Goal: Check status

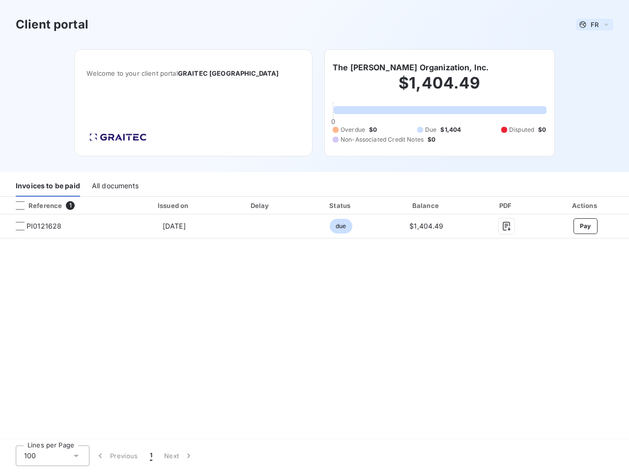
click at [595, 25] on span "FR" at bounding box center [595, 25] width 8 height 8
click at [393, 67] on h6 "The [PERSON_NAME] Organization, Inc." at bounding box center [411, 67] width 156 height 12
click at [48, 186] on div "Invoices to be paid" at bounding box center [48, 186] width 64 height 21
click at [115, 186] on div "All documents" at bounding box center [115, 186] width 47 height 21
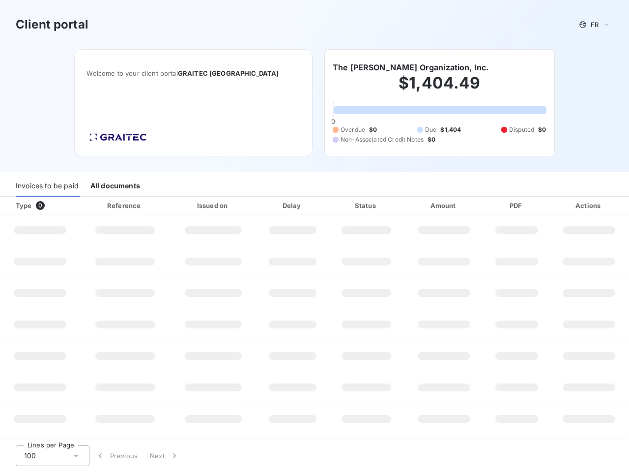
click at [63, 205] on div at bounding box center [60, 206] width 10 height 10
click at [20, 205] on div "Type 0" at bounding box center [44, 206] width 68 height 10
click at [173, 205] on div "Issued on" at bounding box center [213, 206] width 83 height 10
click at [260, 205] on div "Delay" at bounding box center [293, 206] width 68 height 10
click at [341, 205] on div "Status" at bounding box center [366, 206] width 71 height 10
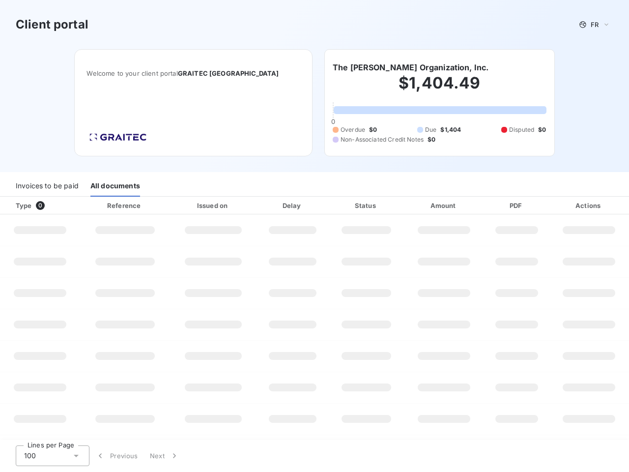
click at [427, 205] on div "Amount" at bounding box center [444, 206] width 77 height 10
